Goal: Transaction & Acquisition: Purchase product/service

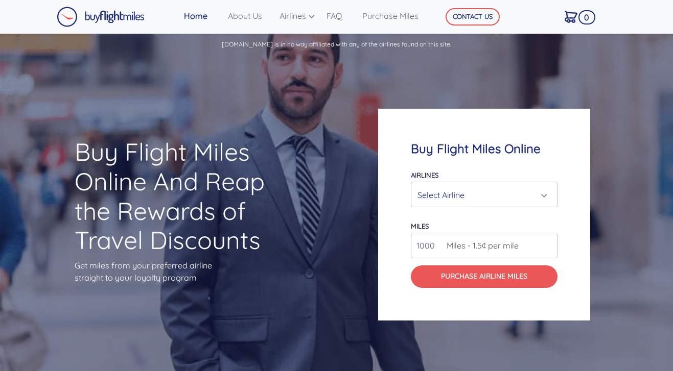
click at [473, 195] on div "Select Airline" at bounding box center [480, 194] width 127 height 19
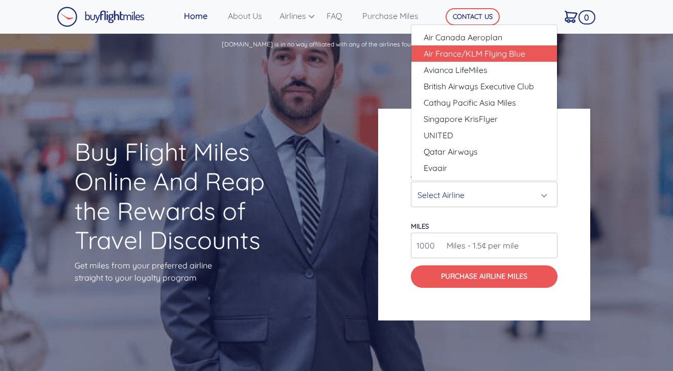
click at [495, 53] on span "Air France/KLM Flying Blue" at bounding box center [474, 54] width 102 height 12
select select "Air France/KLM Flying Blue"
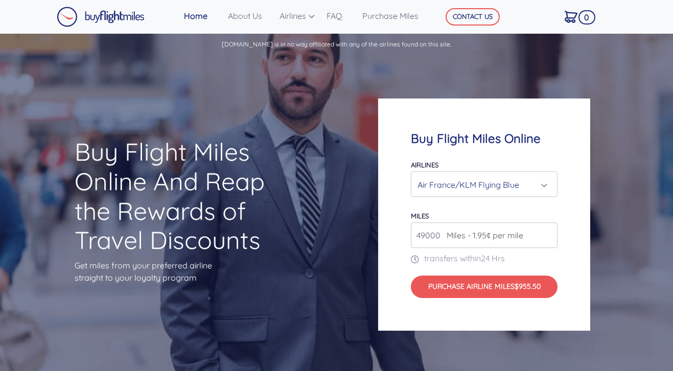
click at [464, 238] on span "Miles - 1.95¢ per mile" at bounding box center [482, 235] width 82 height 12
click at [539, 240] on input "49000" at bounding box center [484, 236] width 147 height 26
drag, startPoint x: 426, startPoint y: 235, endPoint x: 407, endPoint y: 235, distance: 18.9
click at [408, 235] on div "Buy Flight Miles Online Airlines Air Canada Aeroplan Air France/KLM Flying Blue…" at bounding box center [484, 215] width 212 height 232
type input "55000"
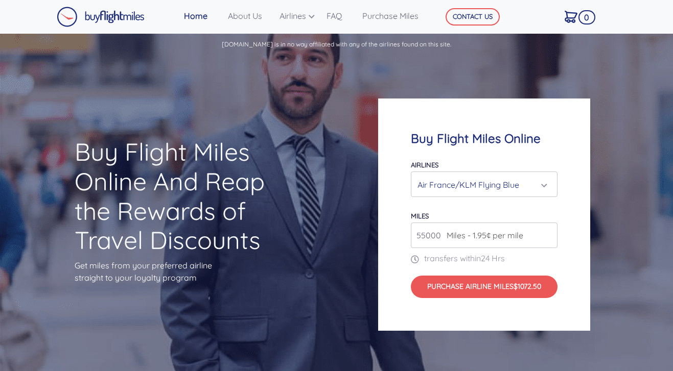
click at [568, 234] on div "Buy Flight Miles Online Airlines Air Canada Aeroplan Air France/KLM Flying Blue…" at bounding box center [484, 215] width 212 height 232
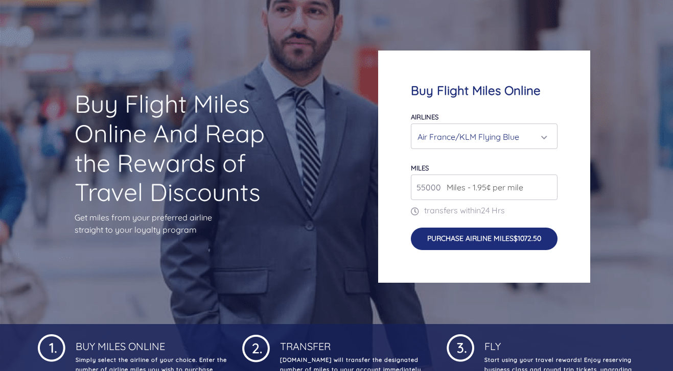
scroll to position [87, 0]
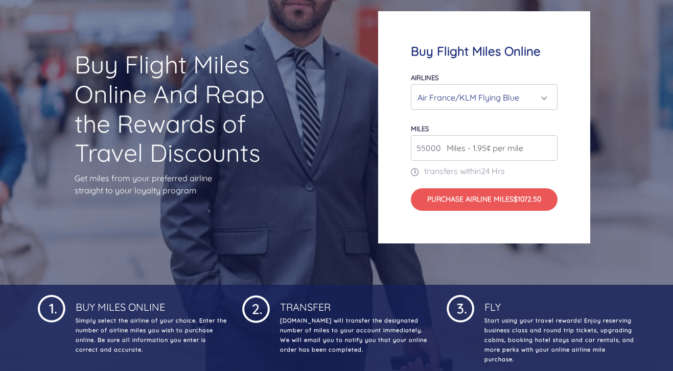
click at [474, 90] on div "Air France/KLM Flying Blue" at bounding box center [480, 97] width 127 height 19
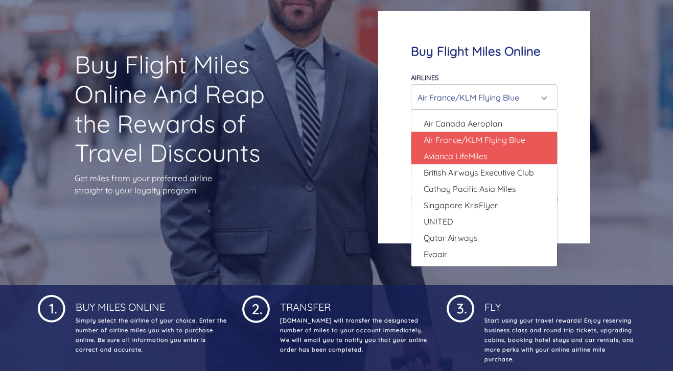
click at [450, 159] on span "Avianca LifeMiles" at bounding box center [455, 156] width 64 height 12
select select "Avianca LifeMiles"
type input "49000"
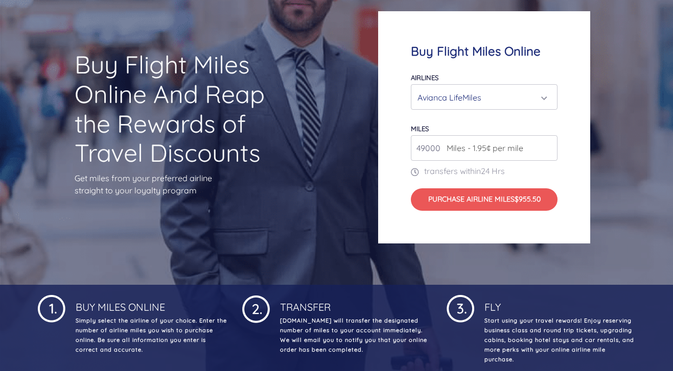
click at [453, 93] on div "Avianca LifeMiles" at bounding box center [480, 97] width 127 height 19
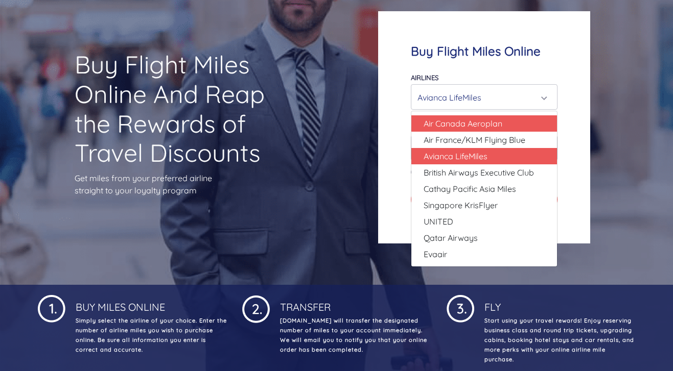
click at [443, 125] on span "Air Canada Aeroplan" at bounding box center [462, 123] width 79 height 12
select select "Air Canada Aeroplan"
type input "80000"
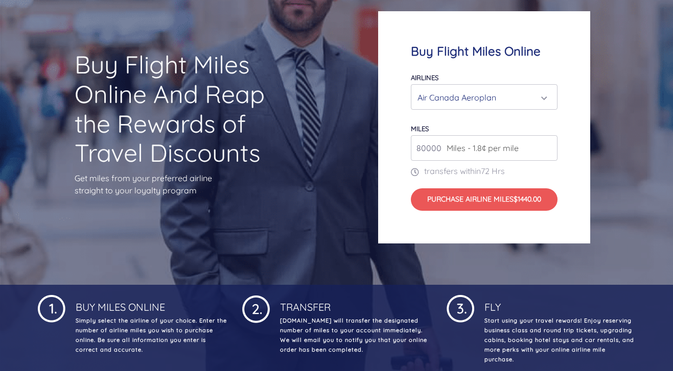
click at [450, 100] on div "Air Canada Aeroplan" at bounding box center [480, 97] width 127 height 19
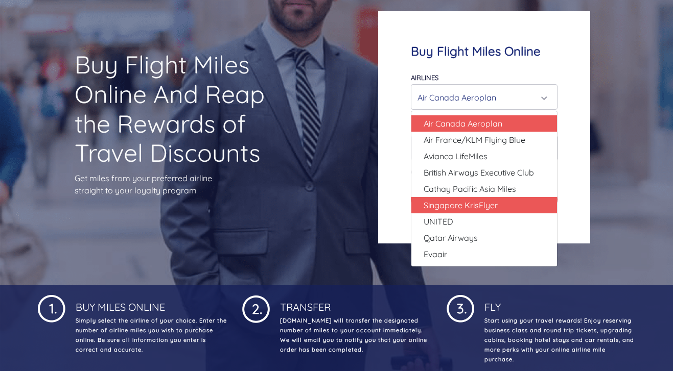
click at [442, 206] on span "Singapore KrisFlyer" at bounding box center [460, 205] width 74 height 12
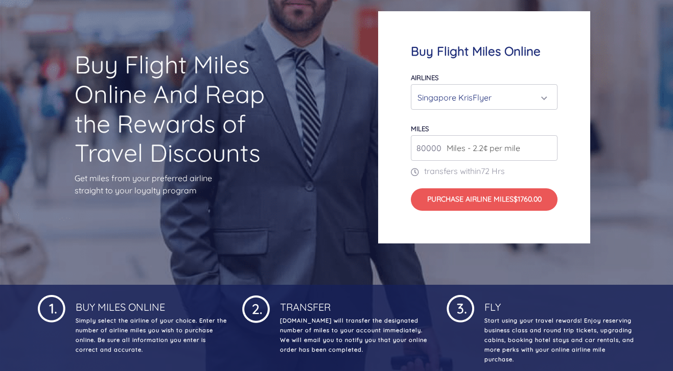
click at [443, 97] on div "Singapore KrisFlyer" at bounding box center [480, 97] width 127 height 19
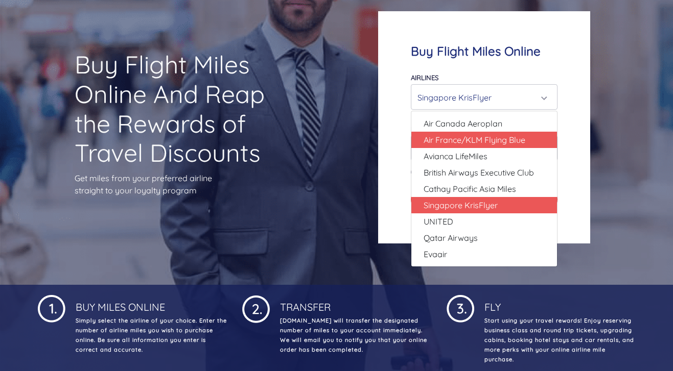
click at [454, 137] on span "Air France/KLM Flying Blue" at bounding box center [474, 140] width 102 height 12
select select "Air France/KLM Flying Blue"
type input "49000"
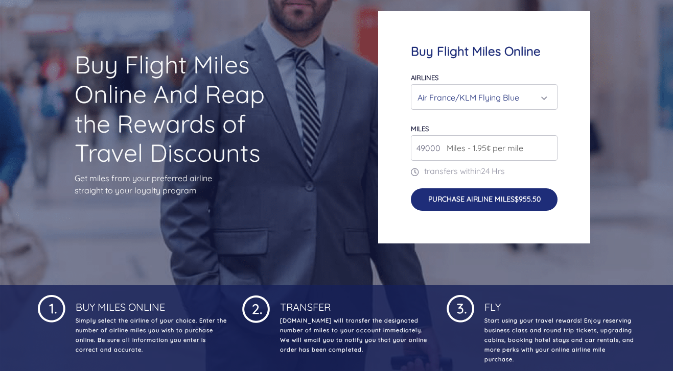
click at [528, 201] on span "$955.50" at bounding box center [527, 199] width 26 height 9
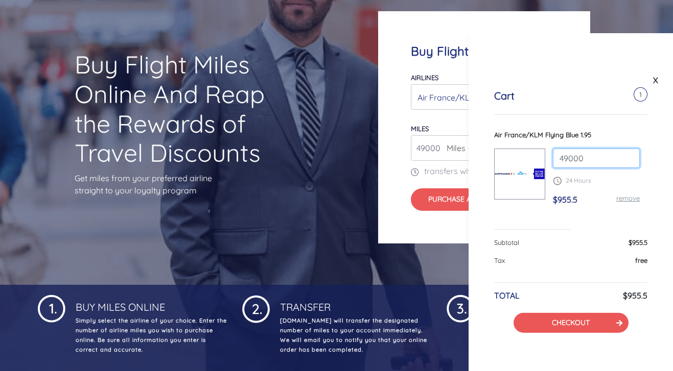
click at [590, 158] on input "49000" at bounding box center [596, 158] width 87 height 19
click at [630, 155] on input "50000" at bounding box center [596, 158] width 87 height 19
click at [630, 155] on input "51000" at bounding box center [596, 158] width 87 height 19
click at [630, 155] on input "52000" at bounding box center [596, 158] width 87 height 19
click at [630, 155] on input "53000" at bounding box center [596, 158] width 87 height 19
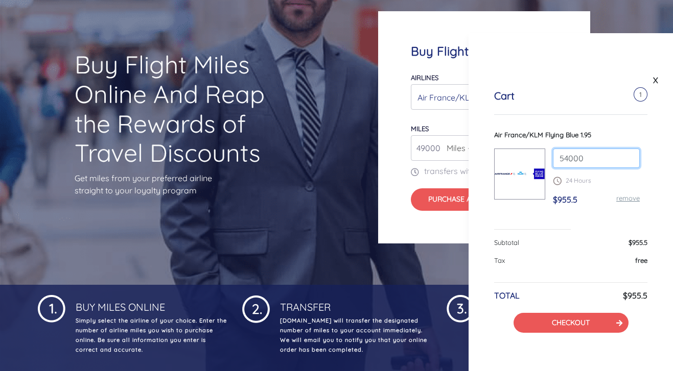
click at [630, 155] on input "54000" at bounding box center [596, 158] width 87 height 19
type input "55000"
click at [630, 155] on input "55000" at bounding box center [596, 158] width 87 height 19
click at [649, 182] on div "Cart 1 Air France/KLM Flying Blue 1.95 55000 24 Hours $955.5 remove Subtotal $9…" at bounding box center [570, 211] width 204 height 294
click at [627, 296] on h6 "$1072.5" at bounding box center [633, 296] width 27 height 10
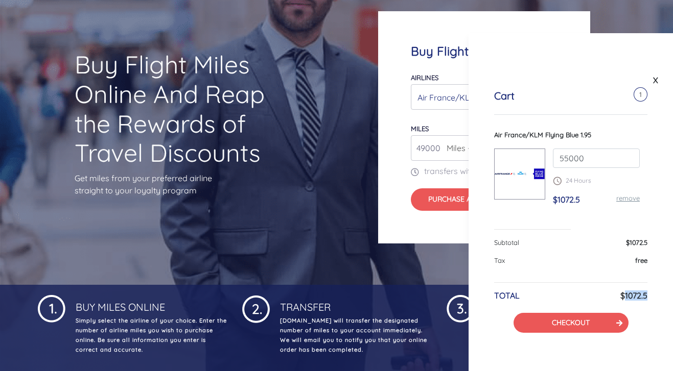
click at [627, 296] on h6 "$1072.5" at bounding box center [633, 296] width 27 height 10
click at [643, 264] on span "free" at bounding box center [641, 260] width 12 height 8
click at [634, 241] on span "$1072.5" at bounding box center [636, 243] width 21 height 8
click at [635, 261] on span "free" at bounding box center [641, 260] width 12 height 8
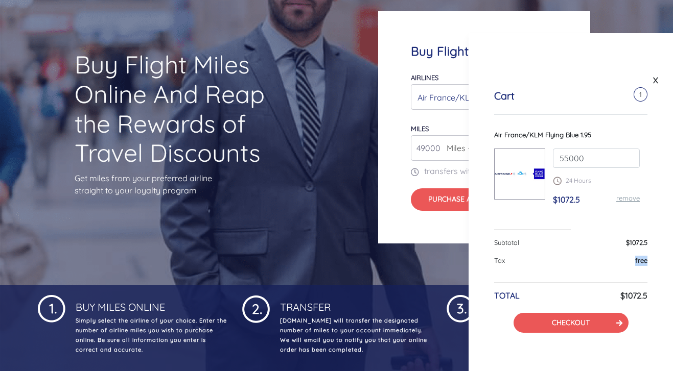
click at [635, 261] on span "free" at bounding box center [641, 260] width 12 height 8
click at [636, 239] on span "$1072.5" at bounding box center [636, 243] width 21 height 8
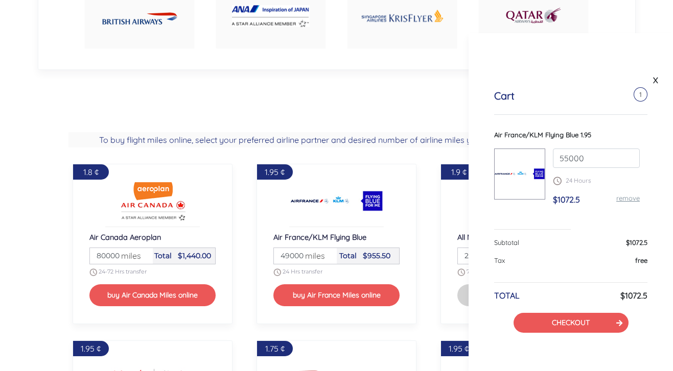
scroll to position [708, 0]
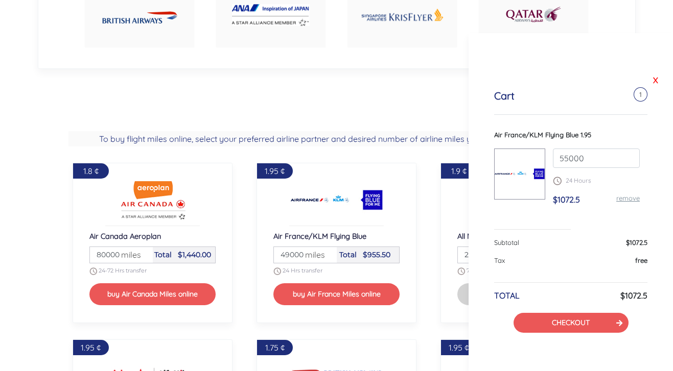
click at [653, 81] on link "X" at bounding box center [655, 80] width 10 height 15
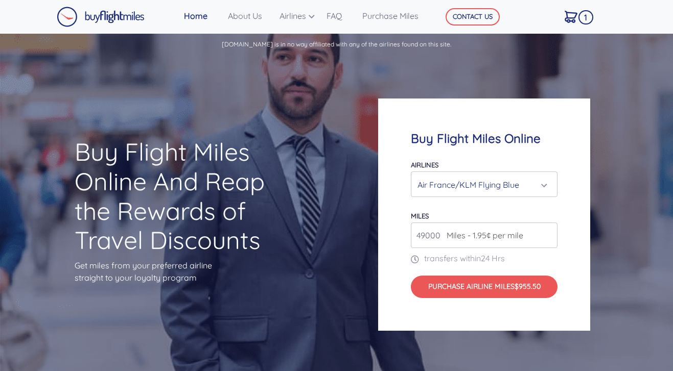
scroll to position [0, 0]
